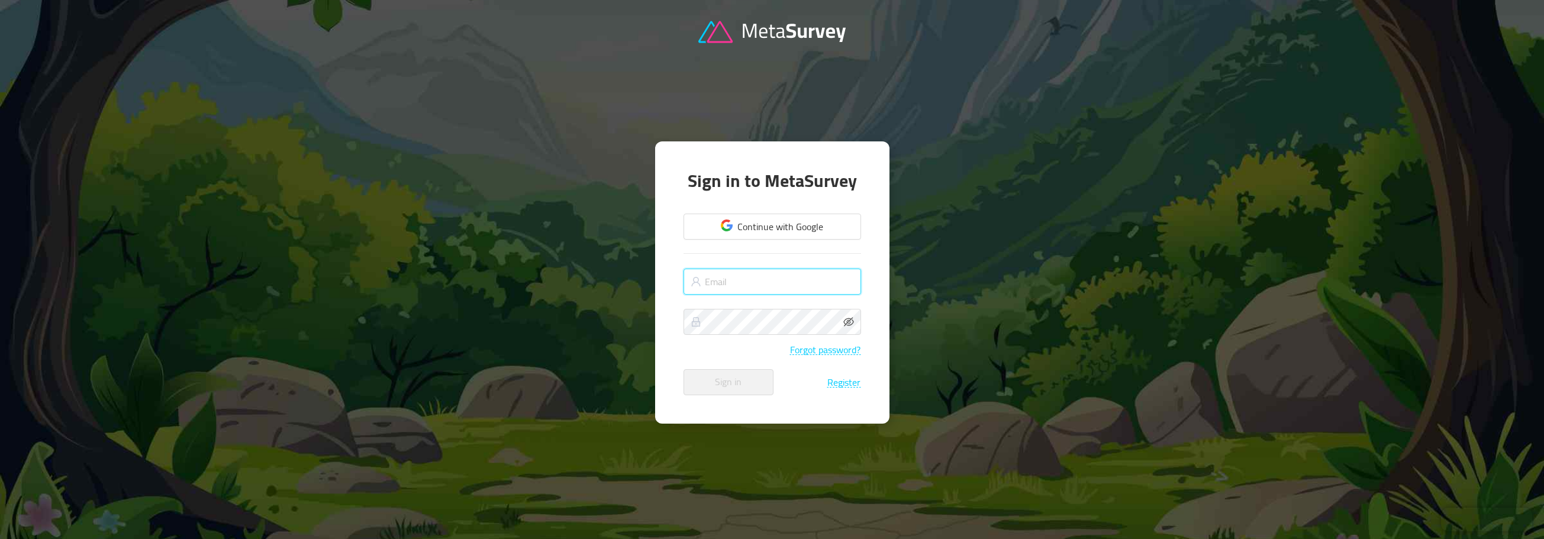
click at [756, 294] on input "text" at bounding box center [773, 282] width 178 height 26
click at [817, 230] on button "Continue with Google" at bounding box center [773, 227] width 178 height 26
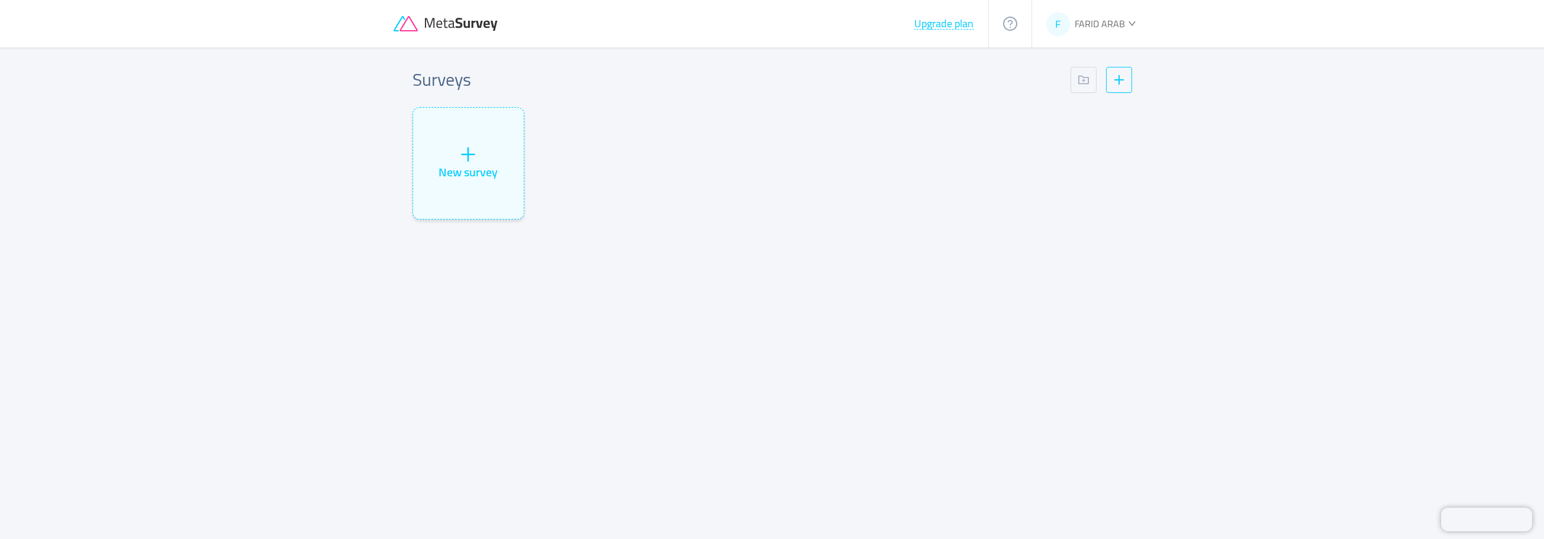
click at [1138, 16] on div "F FARID ARAB" at bounding box center [1091, 23] width 119 height 47
click at [1123, 21] on span "FARID ARAB" at bounding box center [1100, 24] width 50 height 18
click at [1101, 128] on li "Logout" at bounding box center [1094, 129] width 95 height 19
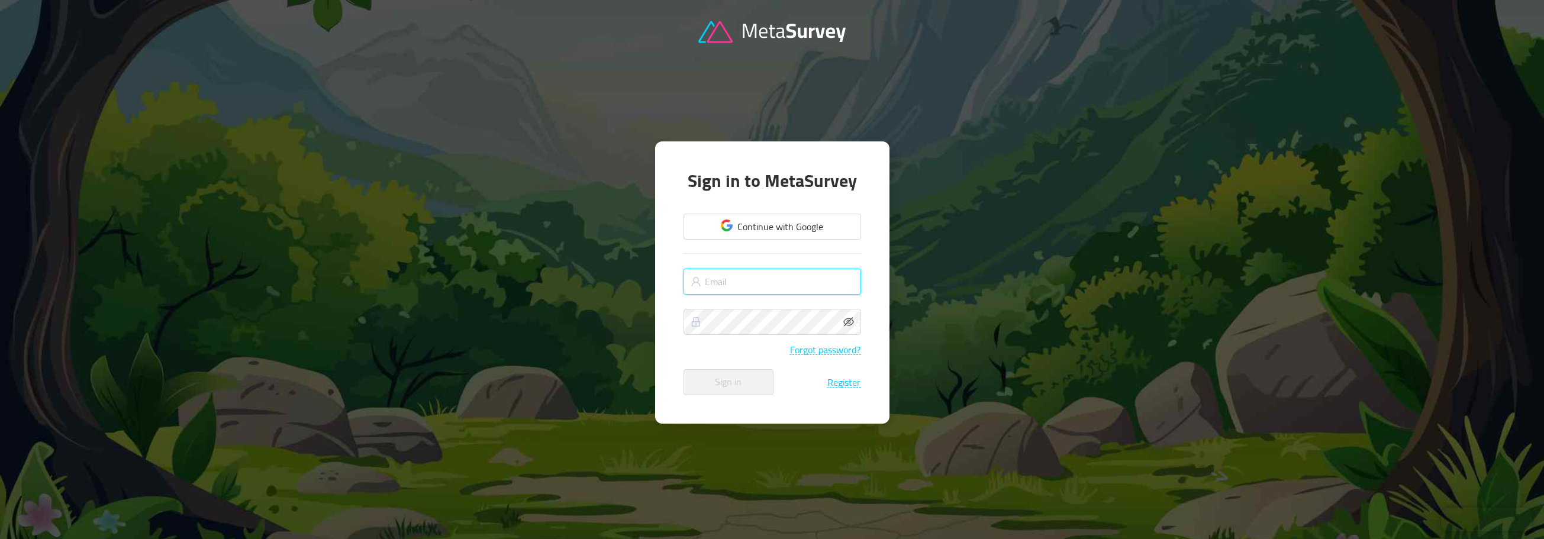
click at [752, 281] on input "text" at bounding box center [773, 282] width 178 height 26
type input "farid@pureplayer.fr"
click at [684, 369] on button "Sign in" at bounding box center [729, 382] width 90 height 26
